Goal: Submit feedback/report problem

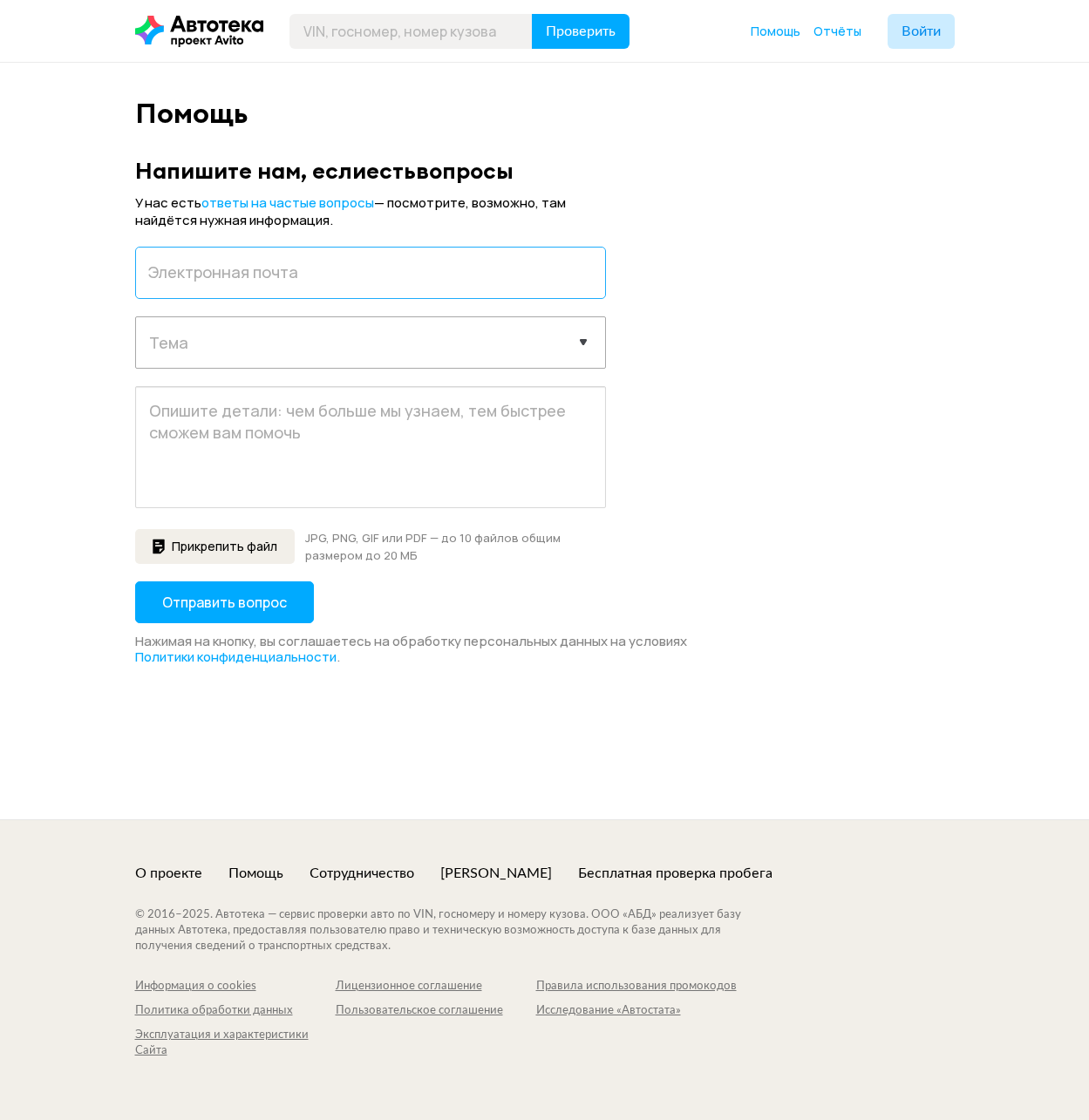
click at [279, 265] on input "email" at bounding box center [371, 273] width 471 height 52
paste input "[EMAIL_ADDRESS][PERSON_NAME][DOMAIN_NAME]:8ywddbffMO&t"
drag, startPoint x: 368, startPoint y: 279, endPoint x: 689, endPoint y: 316, distance: 323.1
click at [636, 311] on form "У нас есть ответы на частые вопросы — посмотрите, возможно, там найдётся нужная…" at bounding box center [545, 430] width 820 height 471
type input "[EMAIL_ADDRESS][PERSON_NAME][DOMAIN_NAME]"
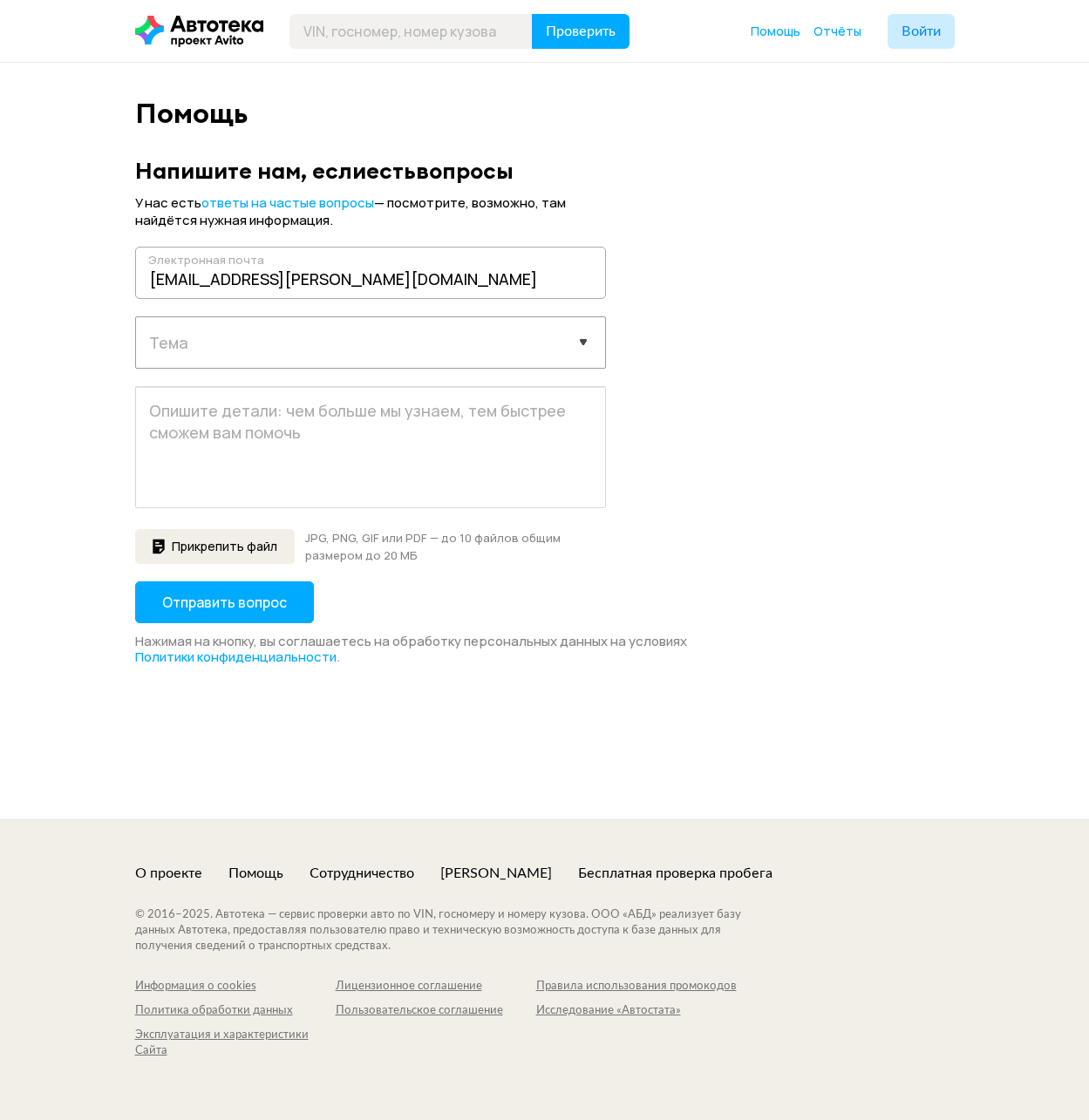
click at [291, 364] on div "Выберите тему запроса Отчёт не пришёл Покупка отчета Технические проблемы Содер…" at bounding box center [371, 342] width 471 height 52
click at [289, 355] on select "Выберите тему запроса Отчёт не пришёл Покупка отчета Технические проблемы Содер…" at bounding box center [370, 340] width 469 height 48
select select "report"
click at [136, 317] on select "Выберите тему запроса Отчёт не пришёл Покупка отчета Технические проблемы Содер…" at bounding box center [370, 340] width 469 height 48
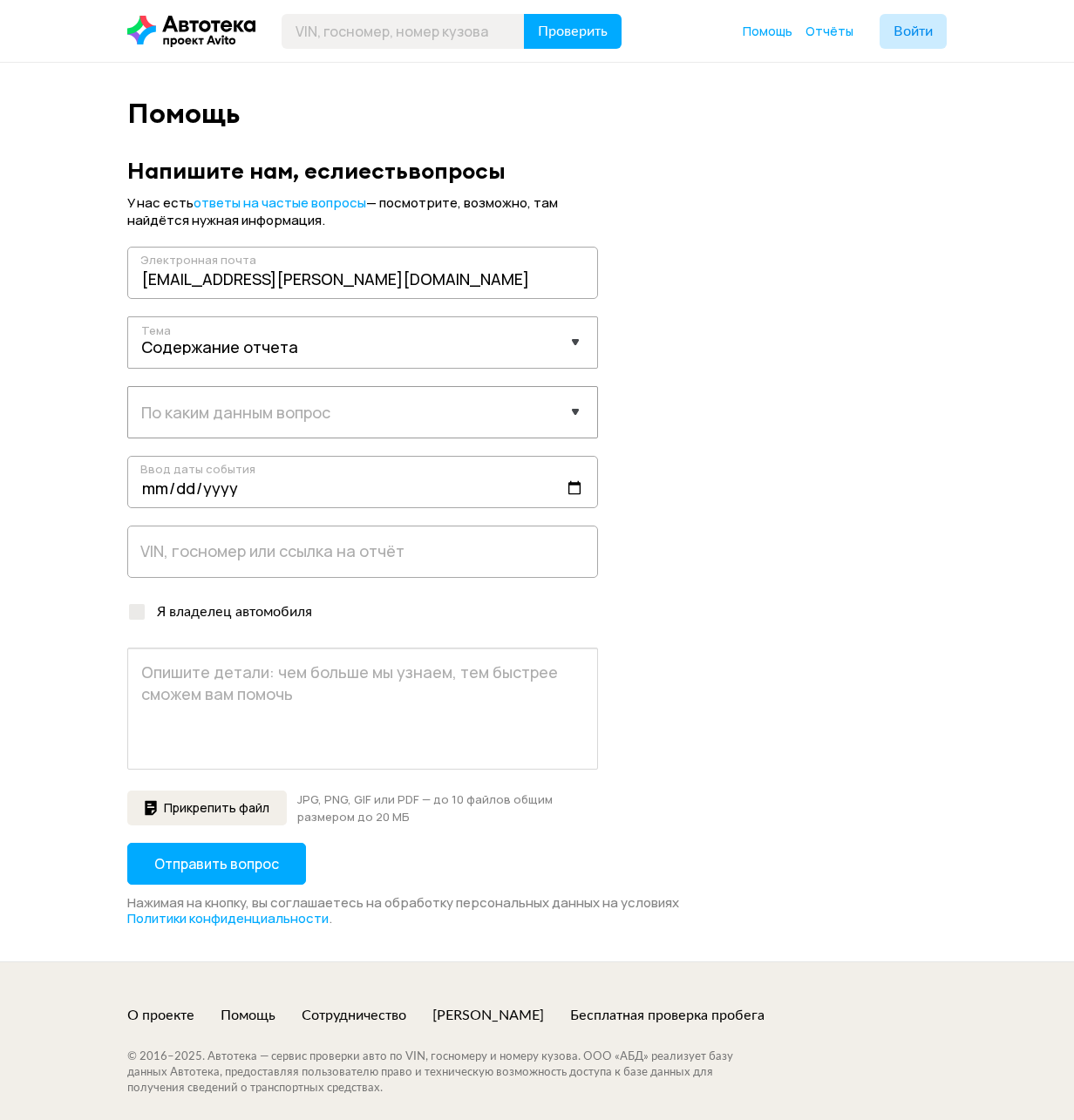
click at [259, 408] on select "Выберите данные Пробег История объявлений ДТП Расчёты стоимости Характеристики …" at bounding box center [363, 410] width 469 height 48
select select "mileage"
click at [128, 387] on select "Выберите данные Пробег История объявлений ДТП Расчёты стоимости Характеристики …" at bounding box center [363, 410] width 469 height 48
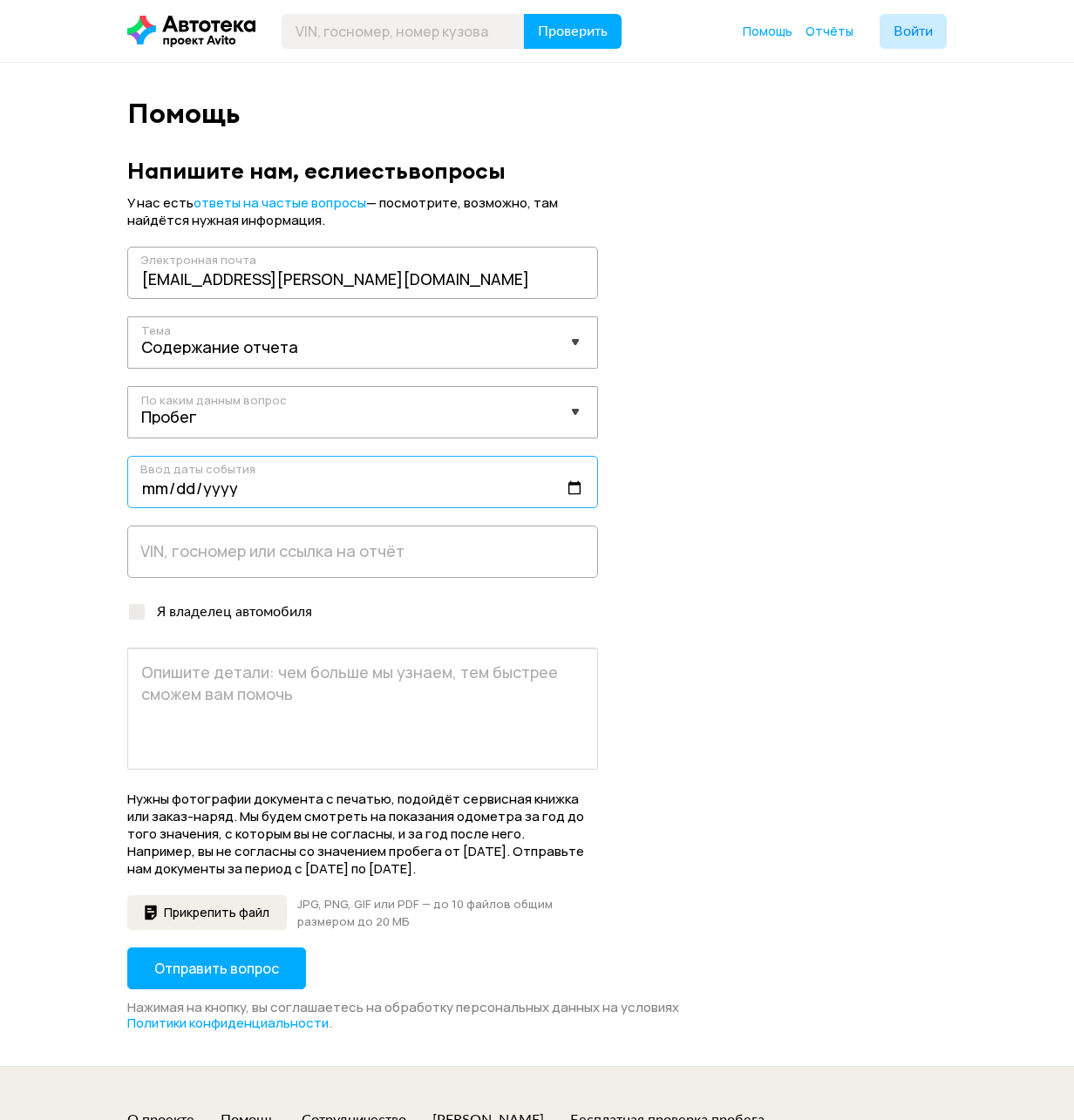
click at [155, 481] on input "date" at bounding box center [363, 482] width 471 height 52
type input "[DATE]"
click at [170, 546] on input "text" at bounding box center [363, 552] width 471 height 52
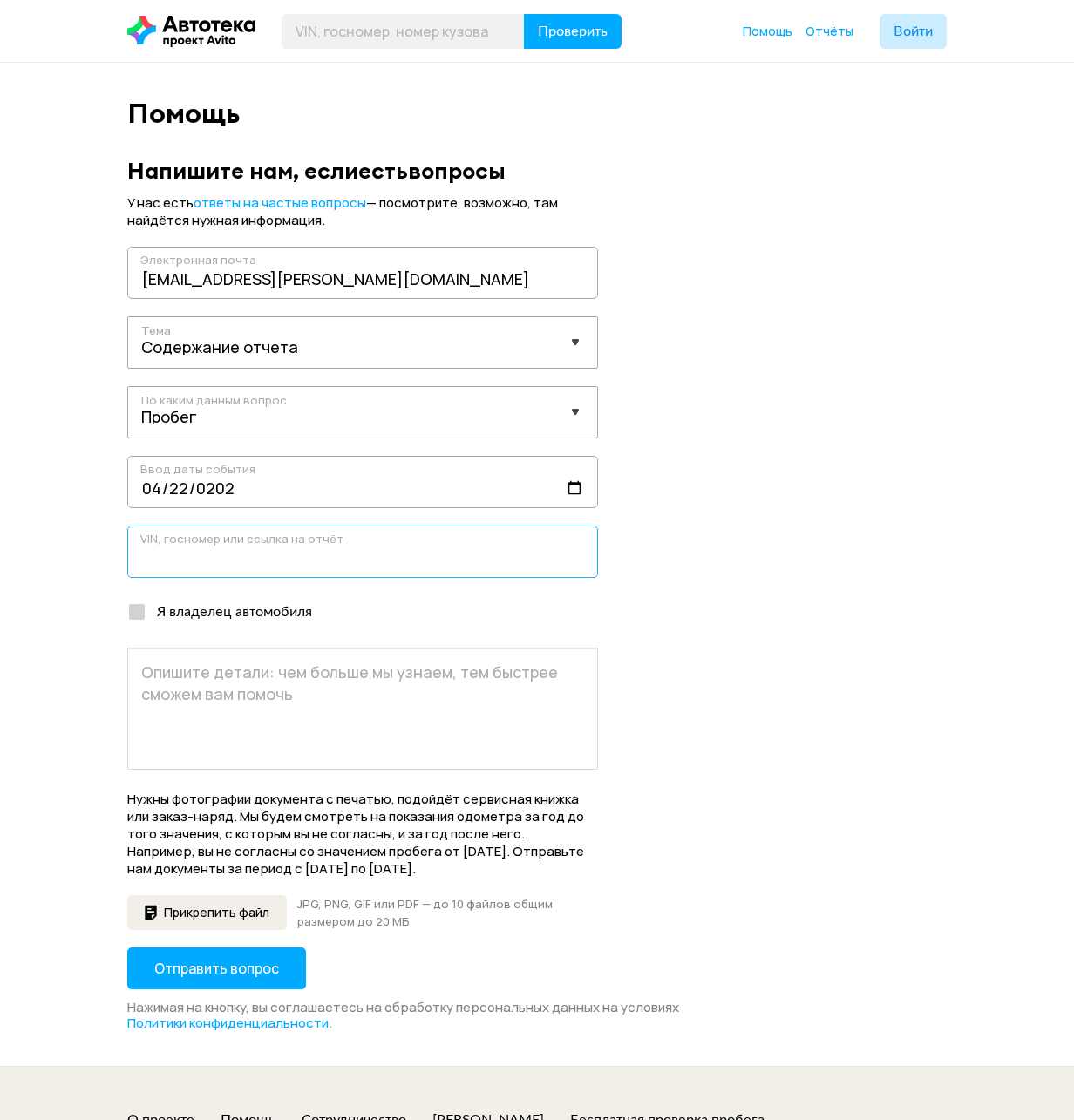
paste input "[VEHICLE_IDENTIFICATION_NUMBER]"
type input "[VEHICLE_IDENTIFICATION_NUMBER]"
click at [143, 612] on div at bounding box center [136, 611] width 16 height 16
click at [138, 612] on input "Я владелец автомобиля" at bounding box center [133, 608] width 11 height 11
checkbox input "true"
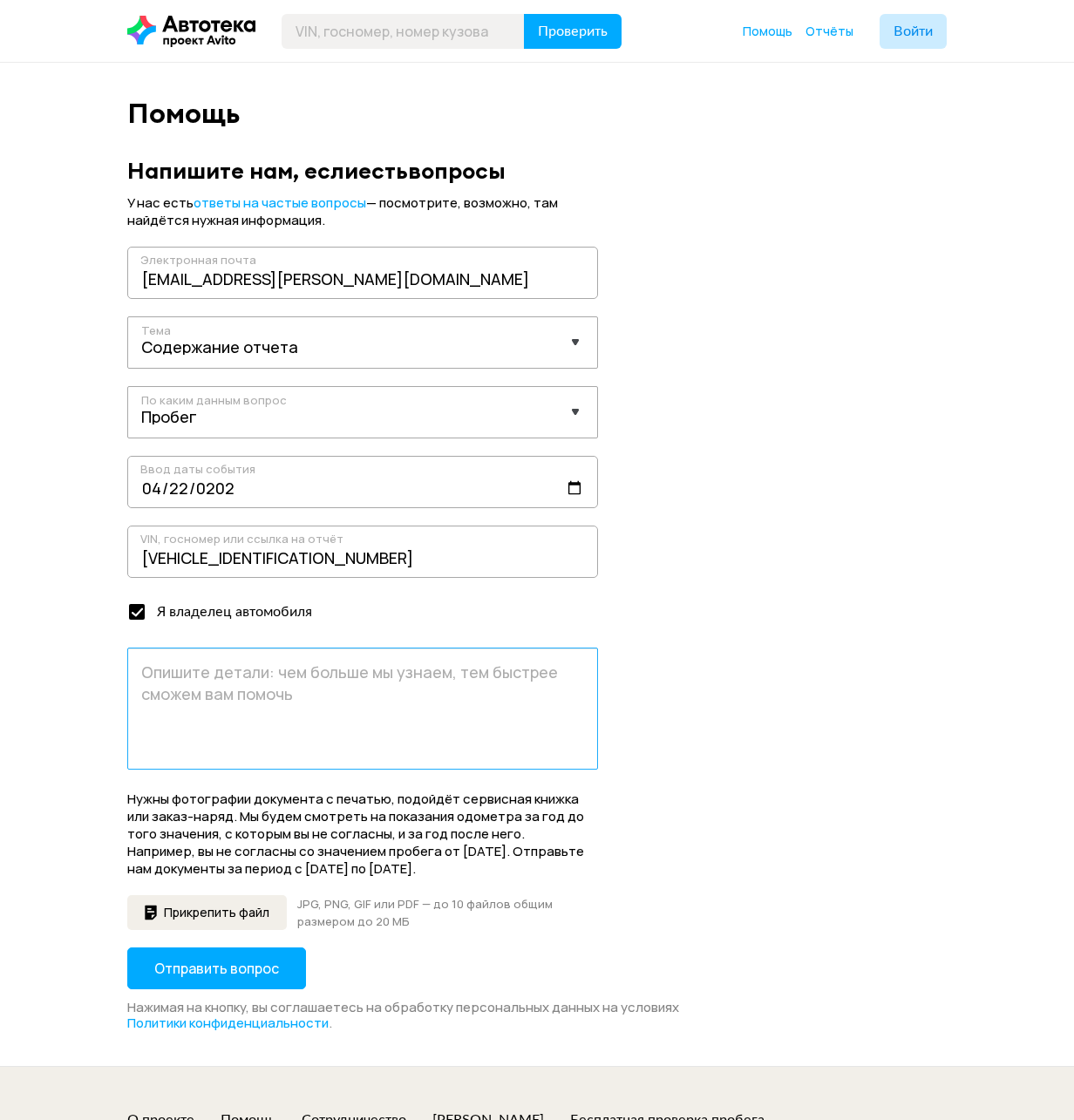
click at [136, 706] on textarea at bounding box center [363, 709] width 471 height 122
click at [205, 714] on textarea at bounding box center [363, 709] width 471 height 122
paste textarea "Добрый вечер в данной записи не совсем корректно указан пробег, если я начну пр…"
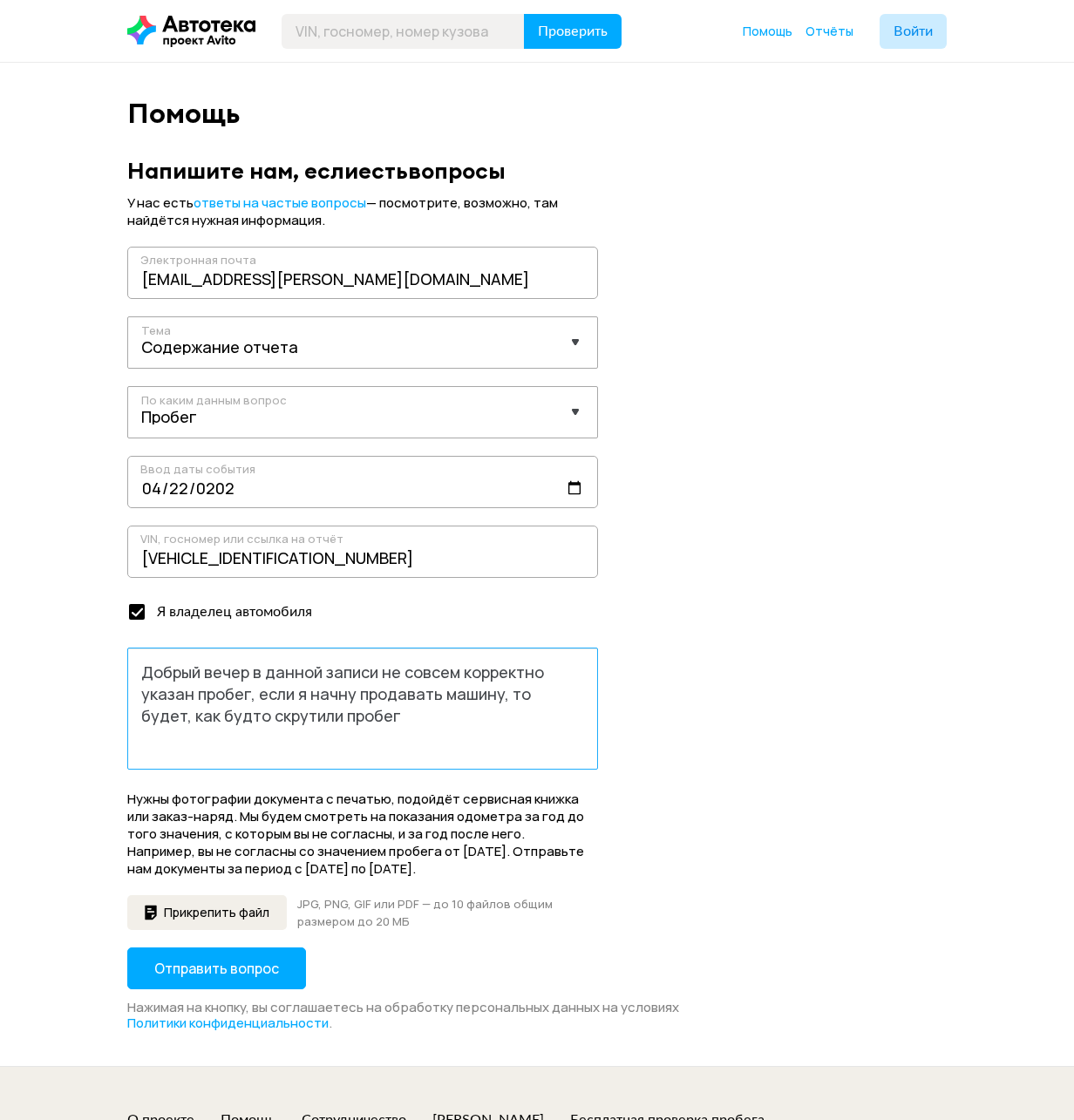
type textarea "Добрый вечер в данной записи не совсем корректно указан пробег, если я начну пр…"
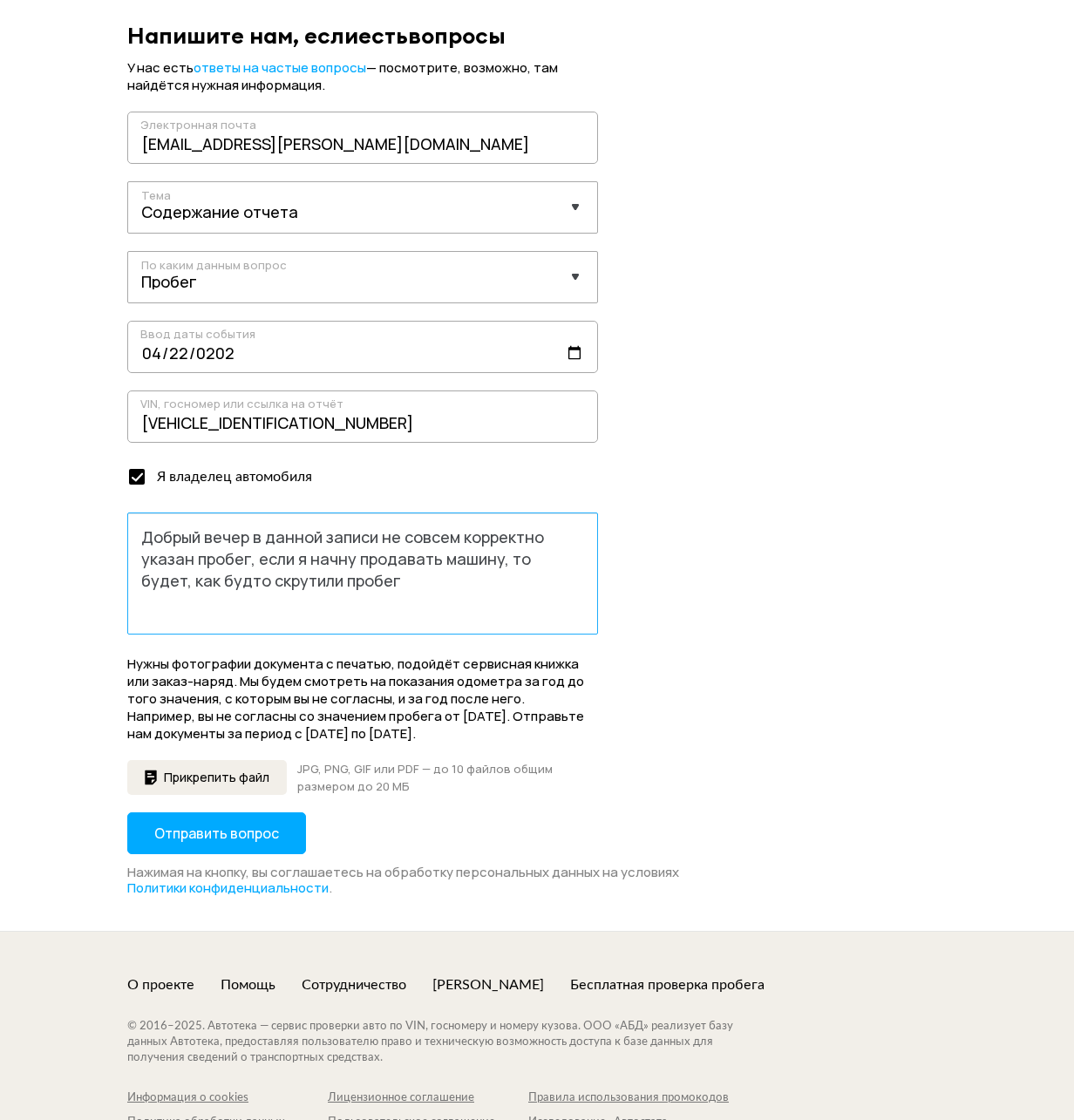
scroll to position [262, 0]
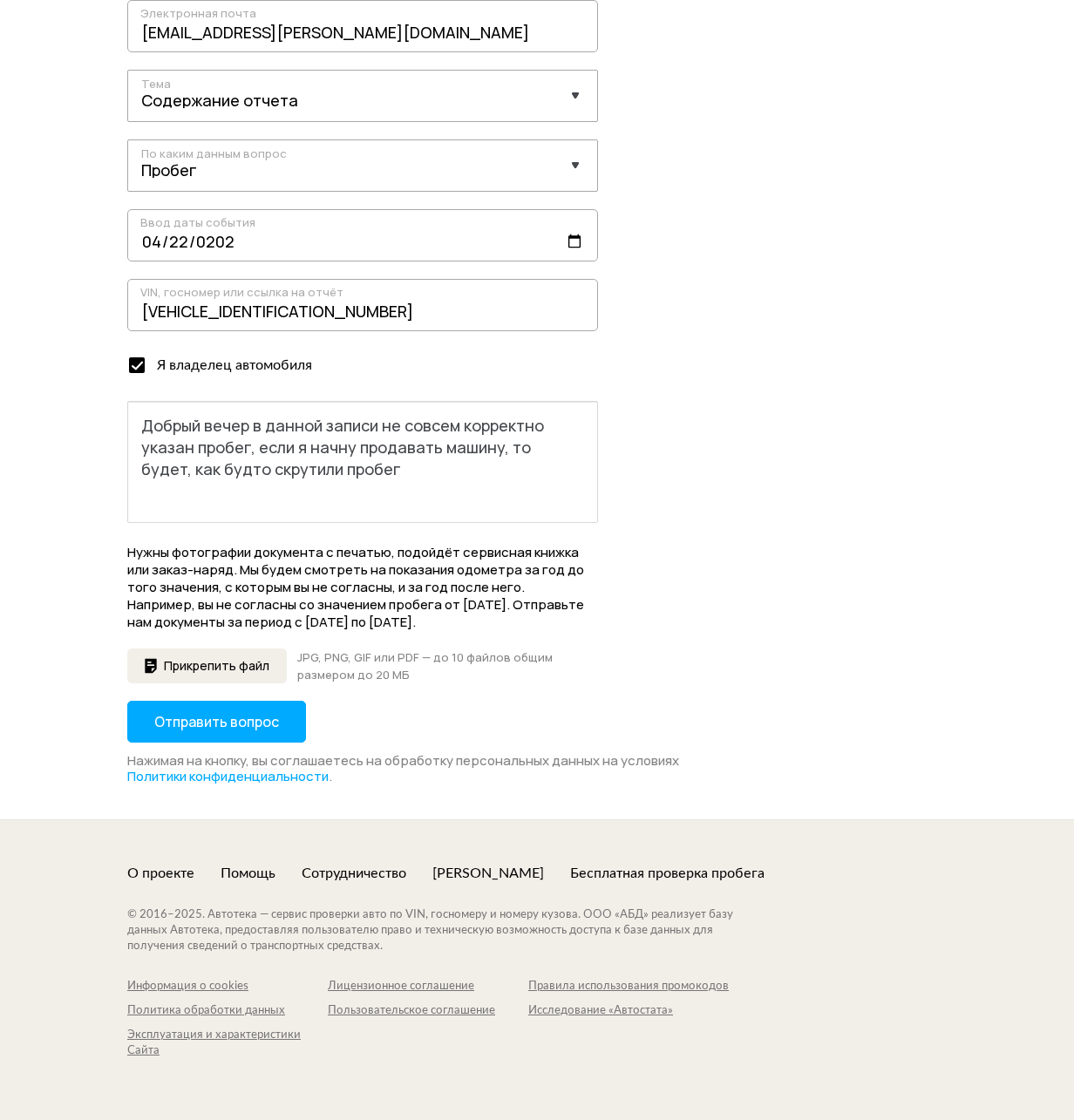
click at [271, 756] on div "Нажимая на кнопку, вы соглашаетесь на обработку персональных данных на условиях…" at bounding box center [537, 769] width 820 height 32
click at [288, 738] on button "Отправить вопрос" at bounding box center [216, 722] width 179 height 42
